Goal: Information Seeking & Learning: Check status

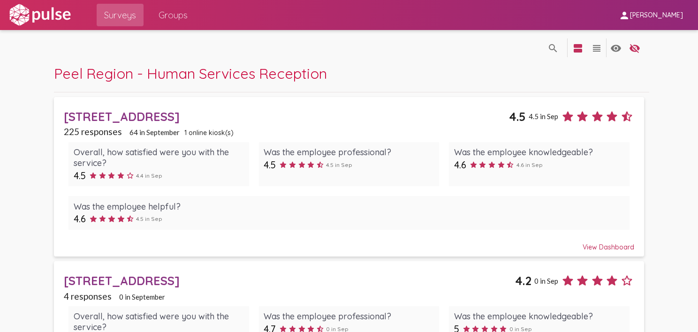
scroll to position [617, 0]
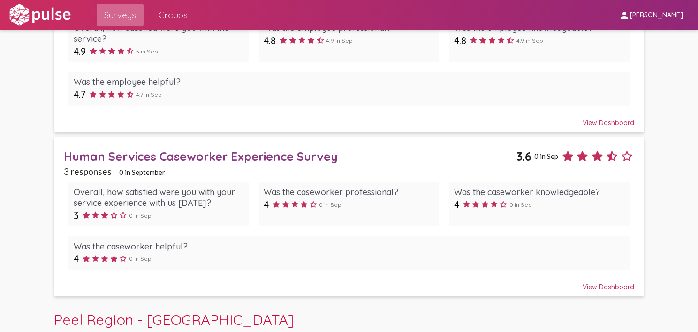
click at [116, 14] on span "Surveys" at bounding box center [120, 15] width 32 height 17
click at [174, 15] on span "Groups" at bounding box center [172, 15] width 29 height 17
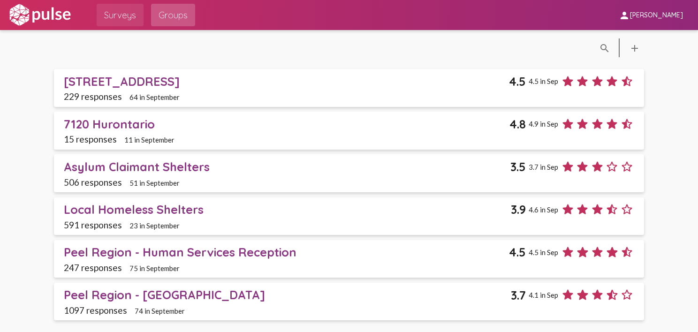
click at [128, 18] on span "Surveys" at bounding box center [120, 15] width 32 height 17
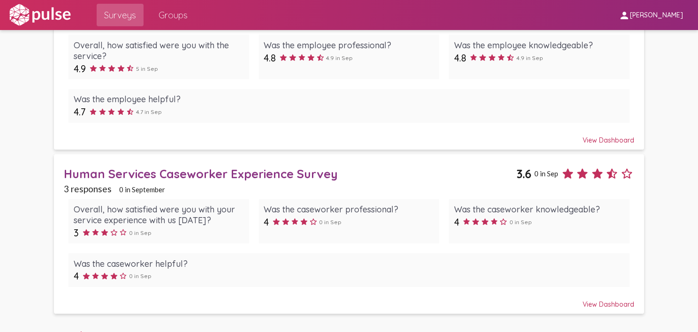
scroll to position [611, 0]
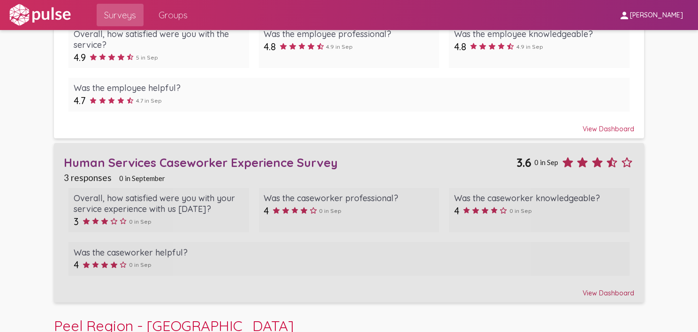
click at [263, 160] on div "Human Services Caseworker Experience Survey" at bounding box center [290, 162] width 452 height 15
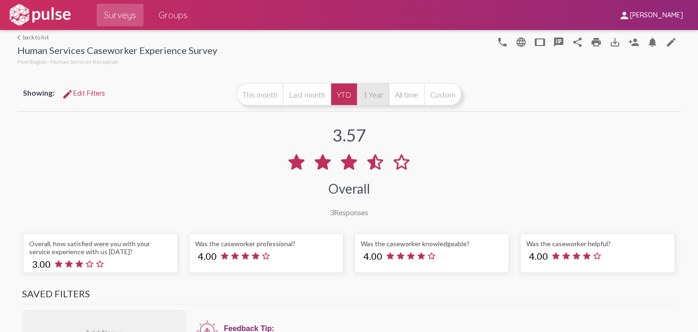
click at [366, 101] on button "1 Year" at bounding box center [373, 94] width 32 height 23
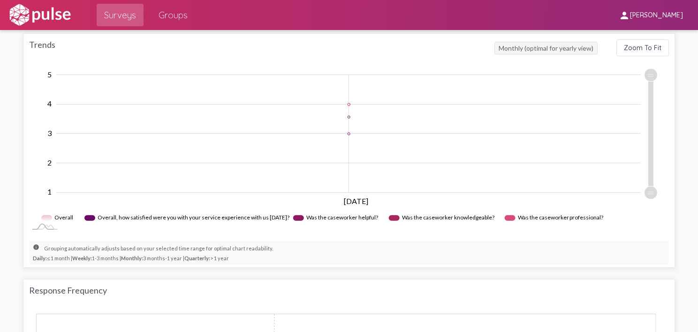
scroll to position [421, 0]
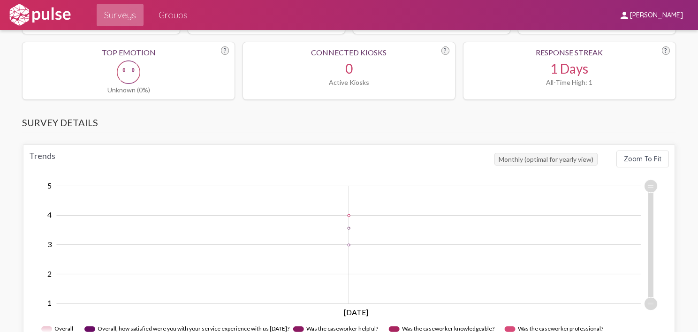
click at [118, 20] on span "Surveys" at bounding box center [120, 15] width 32 height 17
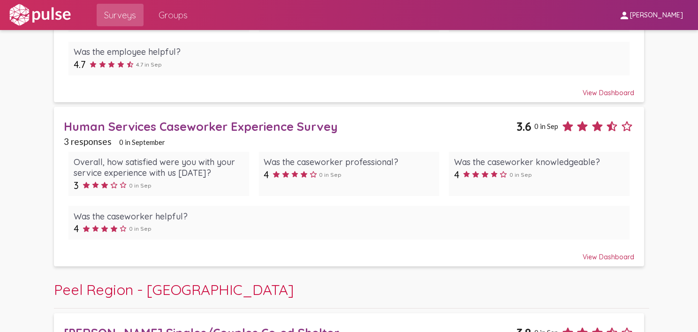
scroll to position [648, 0]
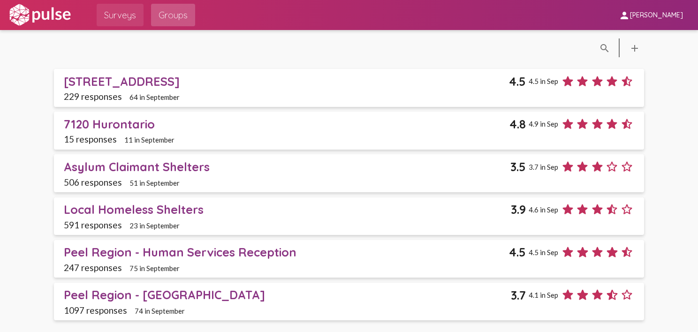
click at [122, 17] on span "Surveys" at bounding box center [120, 15] width 32 height 17
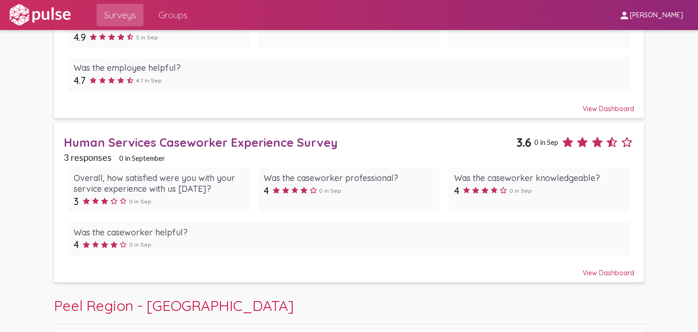
scroll to position [637, 0]
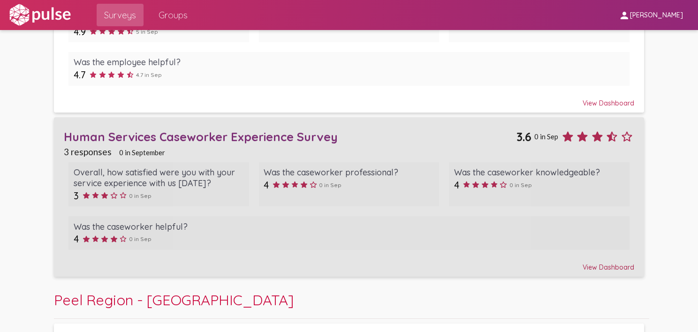
click at [188, 135] on div "Human Services Caseworker Experience Survey" at bounding box center [290, 136] width 452 height 15
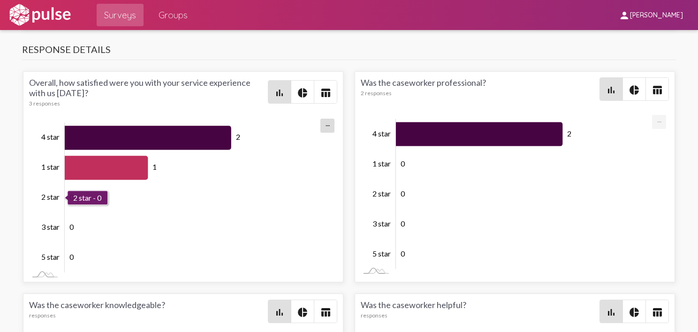
scroll to position [1402, 0]
